Goal: Task Accomplishment & Management: Use online tool/utility

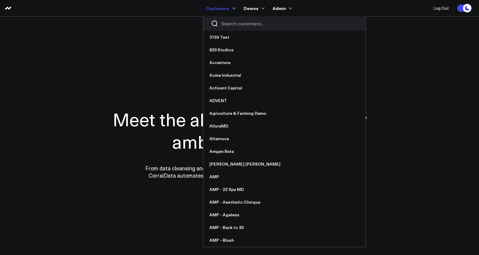
click at [221, 13] on link "Customers" at bounding box center [220, 8] width 28 height 11
click at [226, 24] on input "Search customers input" at bounding box center [289, 23] width 137 height 7
click at [230, 129] on link "AlluraMD" at bounding box center [284, 126] width 162 height 13
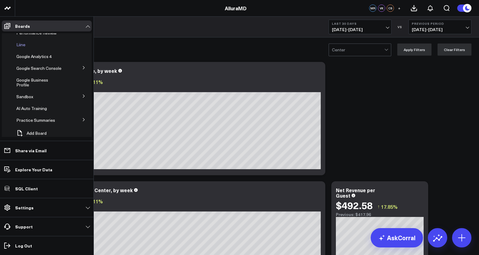
scroll to position [5, 0]
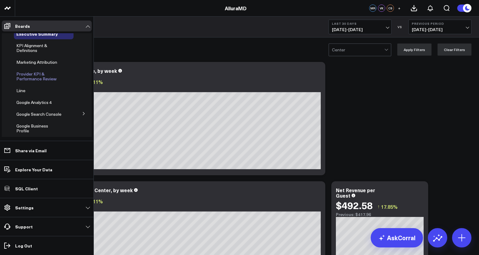
click at [32, 74] on span "Provider KPI & Performance Review" at bounding box center [36, 76] width 40 height 11
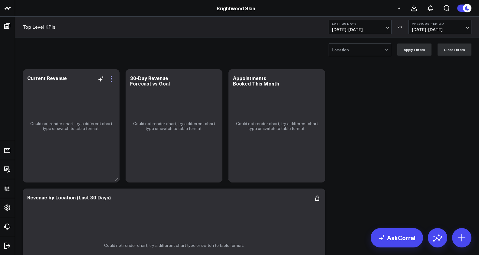
click at [113, 79] on icon at bounding box center [111, 78] width 7 height 7
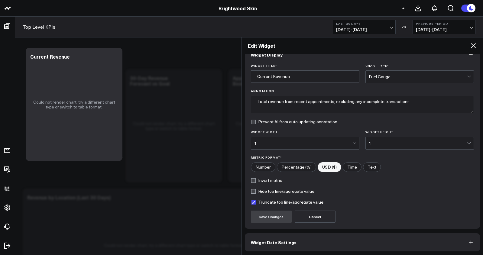
scroll to position [37, 0]
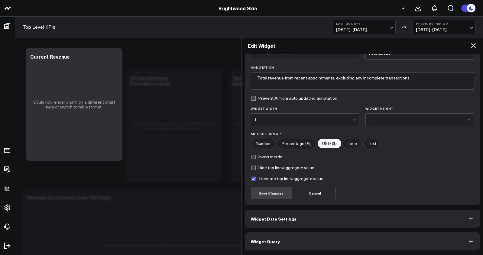
click at [312, 241] on button "Widget Query" at bounding box center [363, 242] width 236 height 18
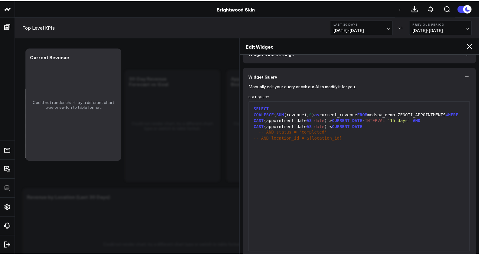
scroll to position [0, 0]
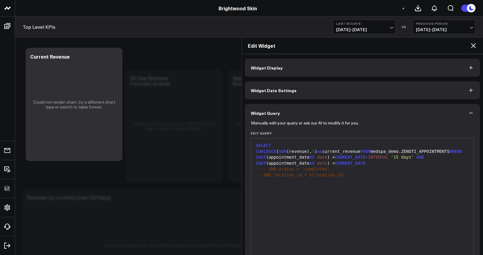
click at [300, 237] on div "SELECT COALESCE ( SUM (revenue), 0 ) as current_revenue FROM medspa_demo.ZENOTI…" at bounding box center [362, 214] width 217 height 145
click at [475, 47] on icon at bounding box center [473, 45] width 7 height 7
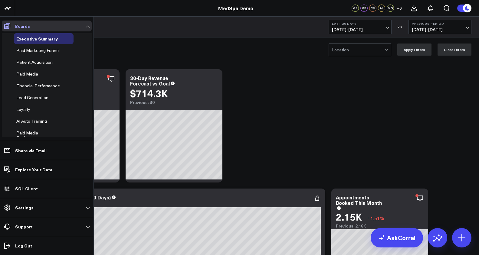
click at [27, 26] on p "Boards" at bounding box center [22, 26] width 15 height 5
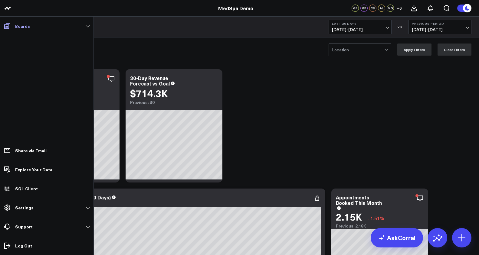
click at [10, 26] on icon at bounding box center [7, 26] width 6 height 6
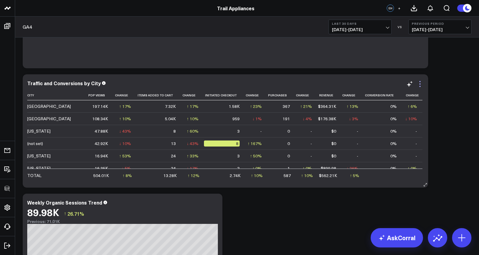
click at [418, 84] on icon at bounding box center [419, 83] width 7 height 7
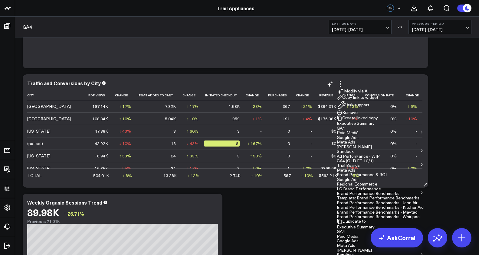
click at [378, 95] on button "Copy link to widget" at bounding box center [357, 97] width 41 height 5
